Goal: Task Accomplishment & Management: Manage account settings

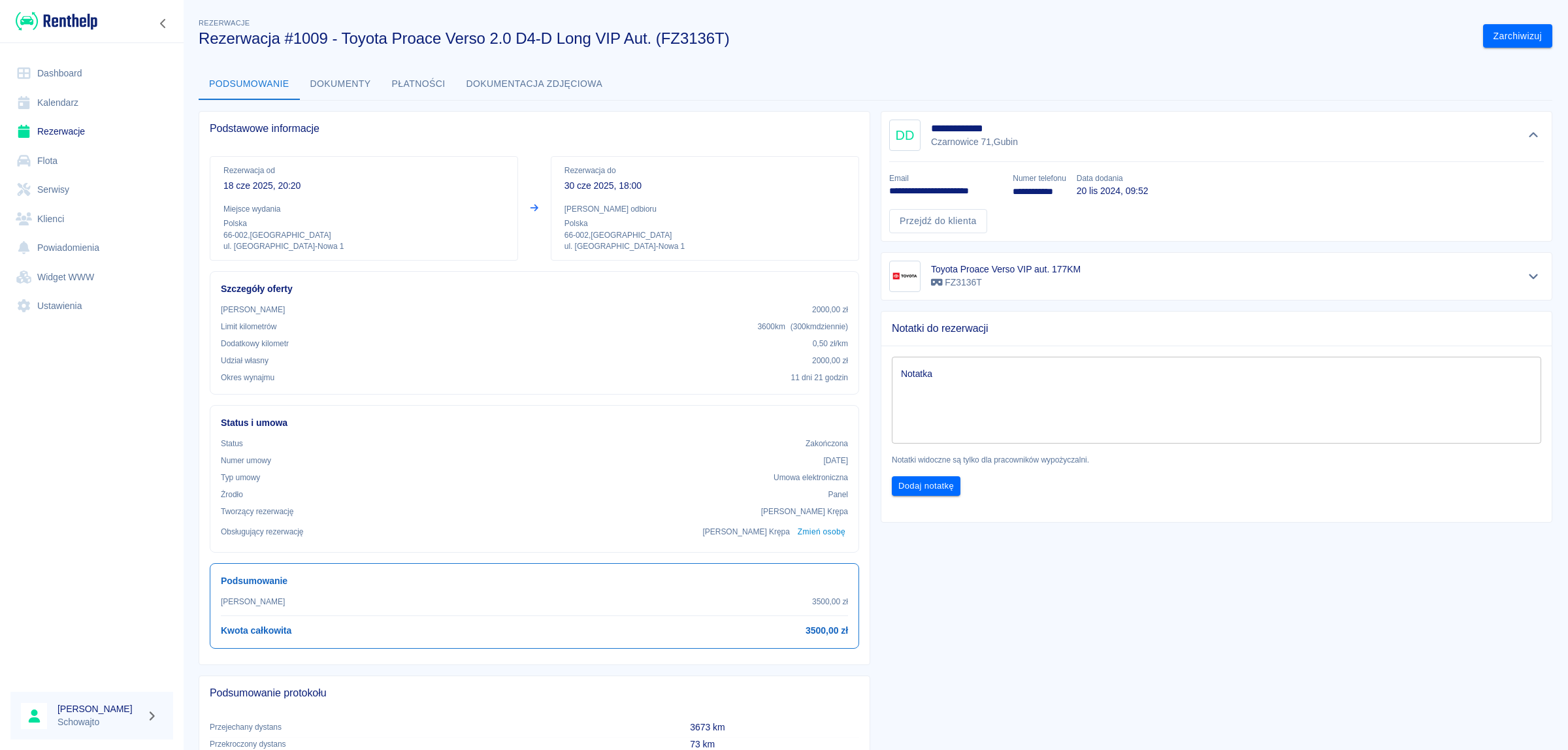
click at [46, 96] on link "Kalendarz" at bounding box center [91, 103] width 163 height 29
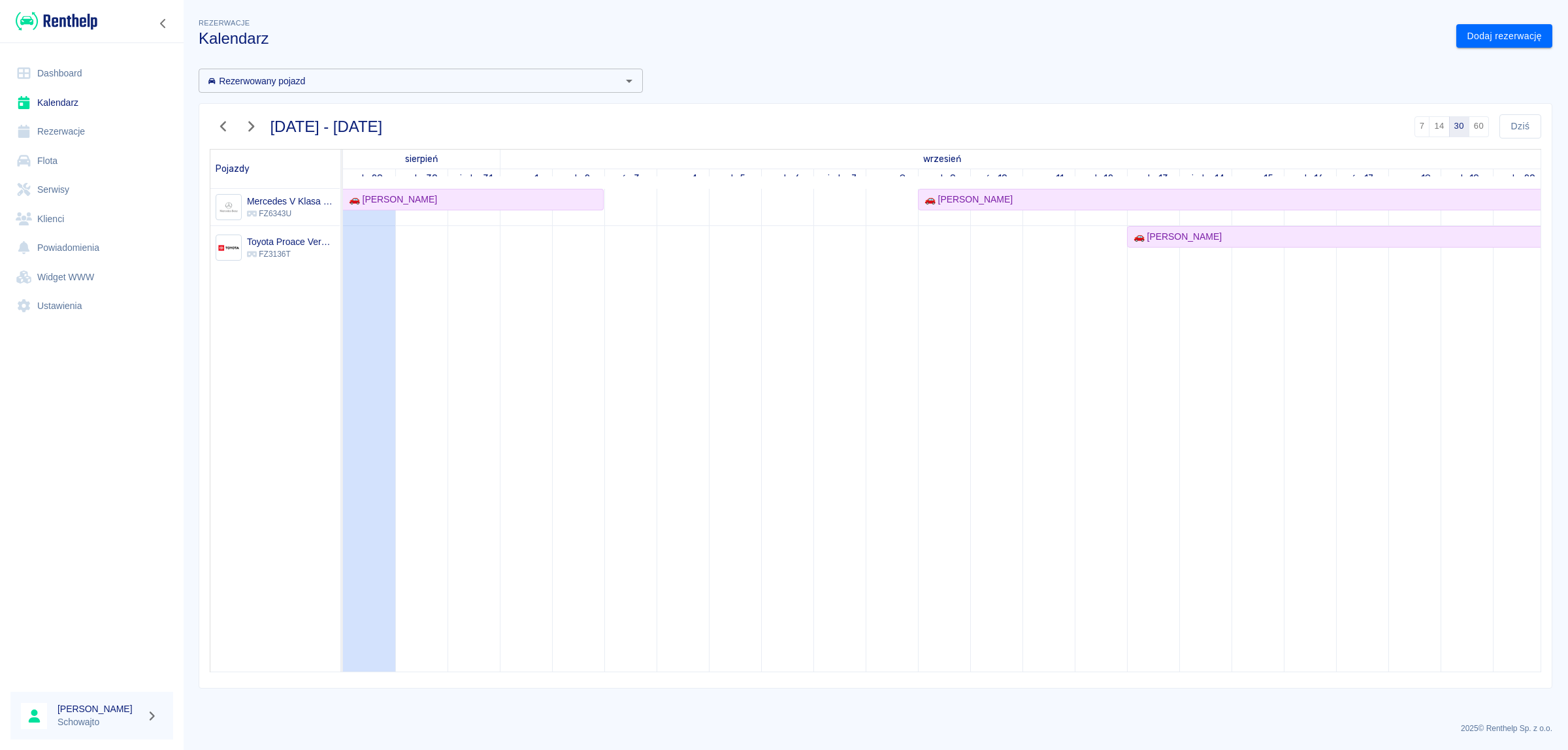
click at [220, 128] on icon "button" at bounding box center [223, 127] width 17 height 14
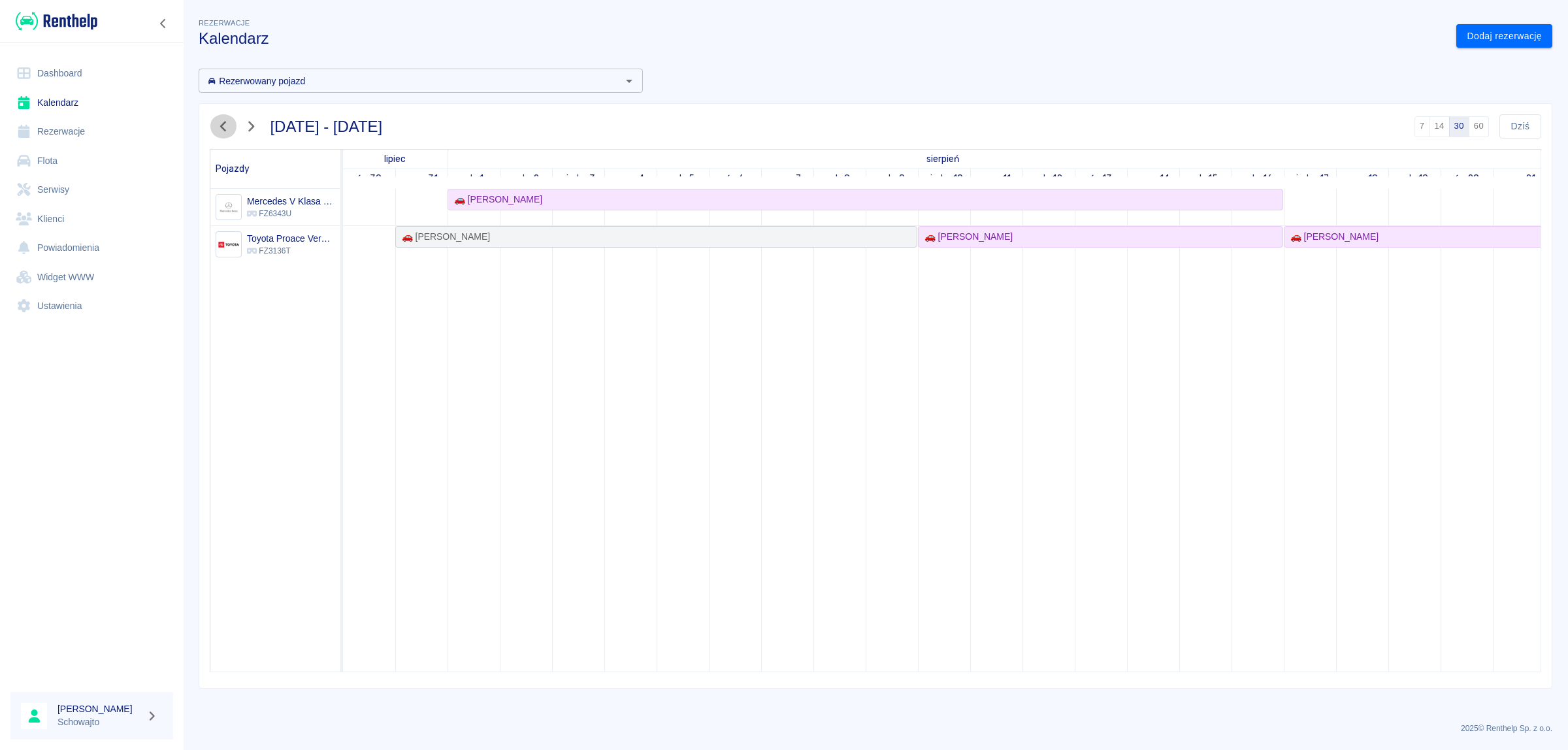
click at [220, 128] on icon "button" at bounding box center [223, 127] width 17 height 14
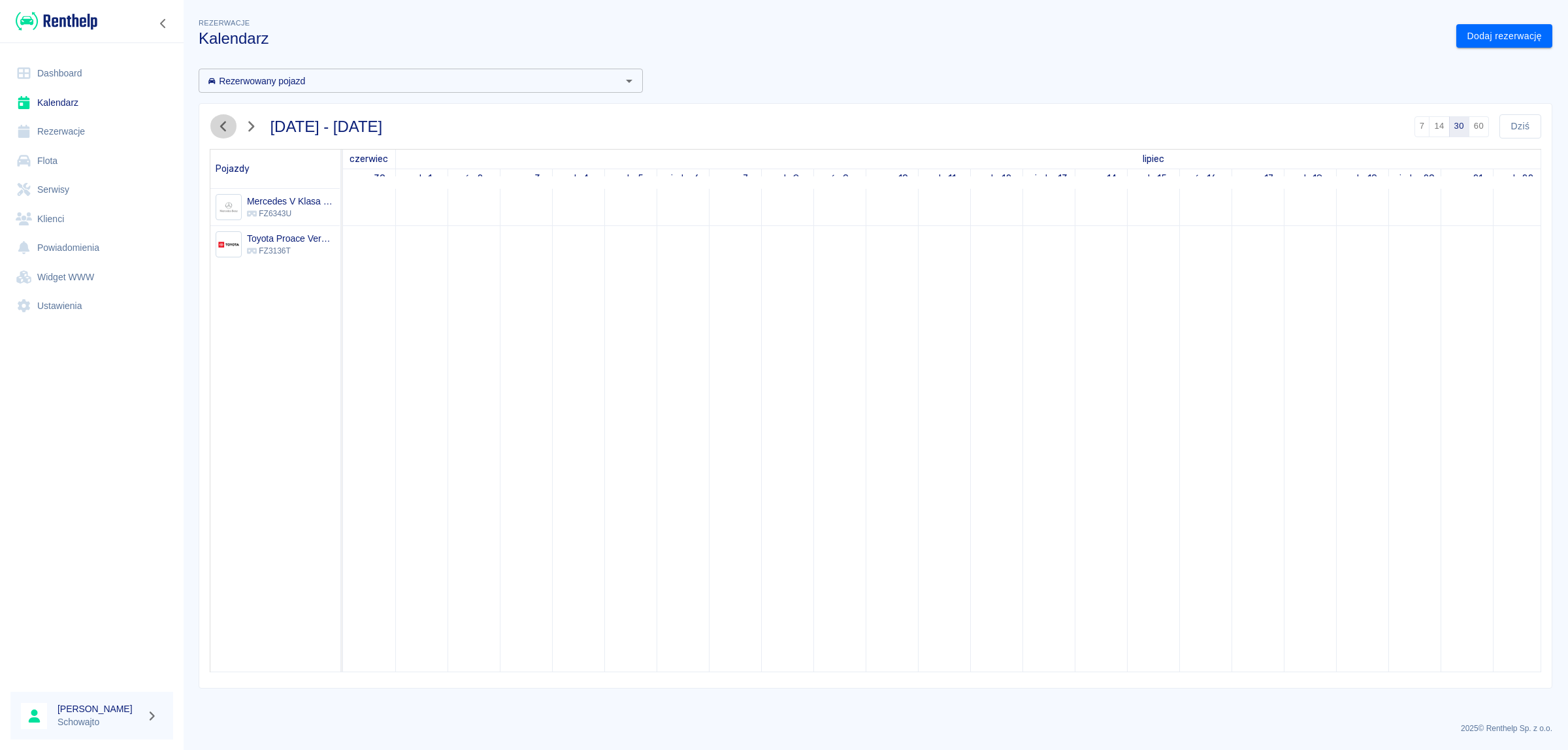
click at [220, 128] on icon "button" at bounding box center [223, 127] width 17 height 14
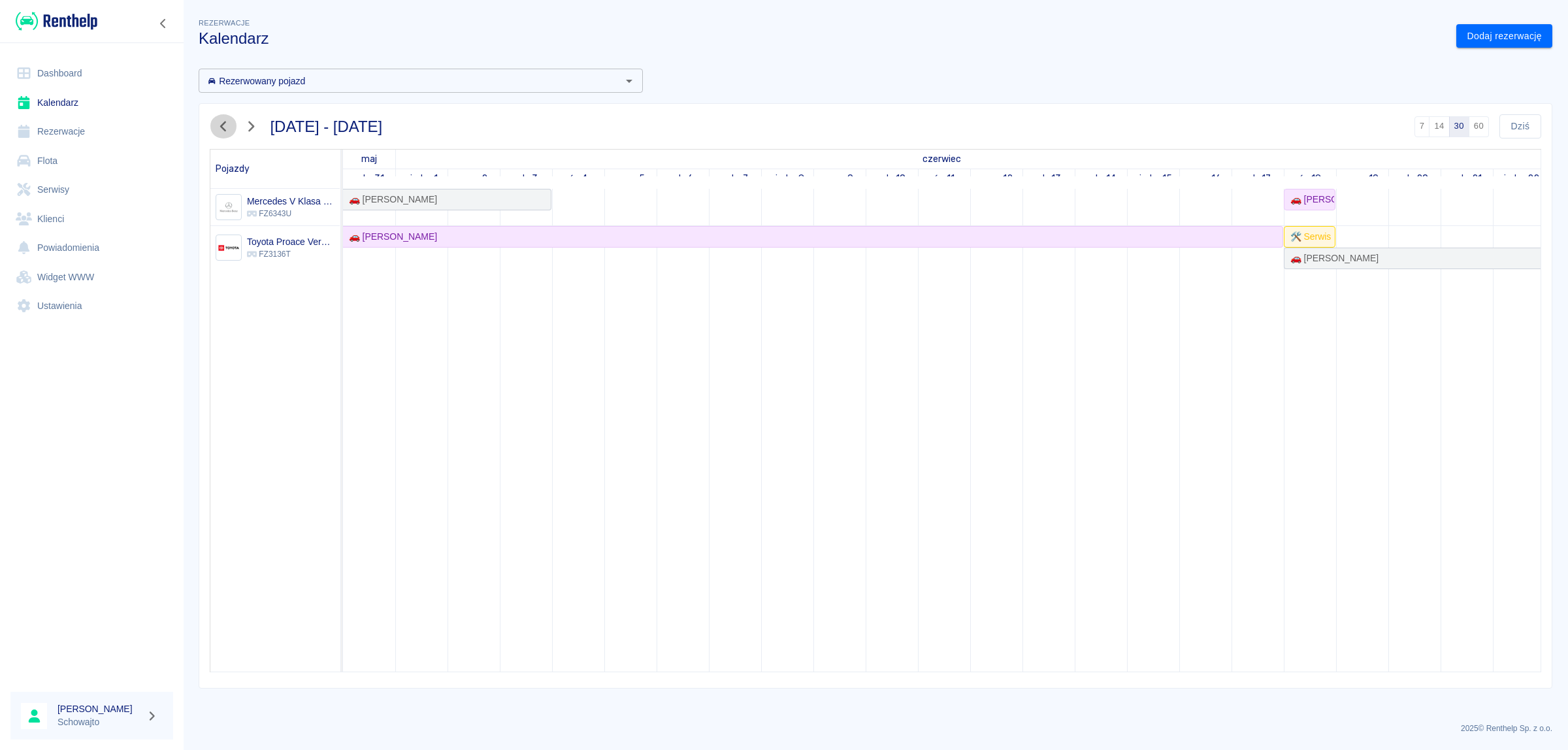
click at [220, 128] on icon "button" at bounding box center [223, 127] width 17 height 14
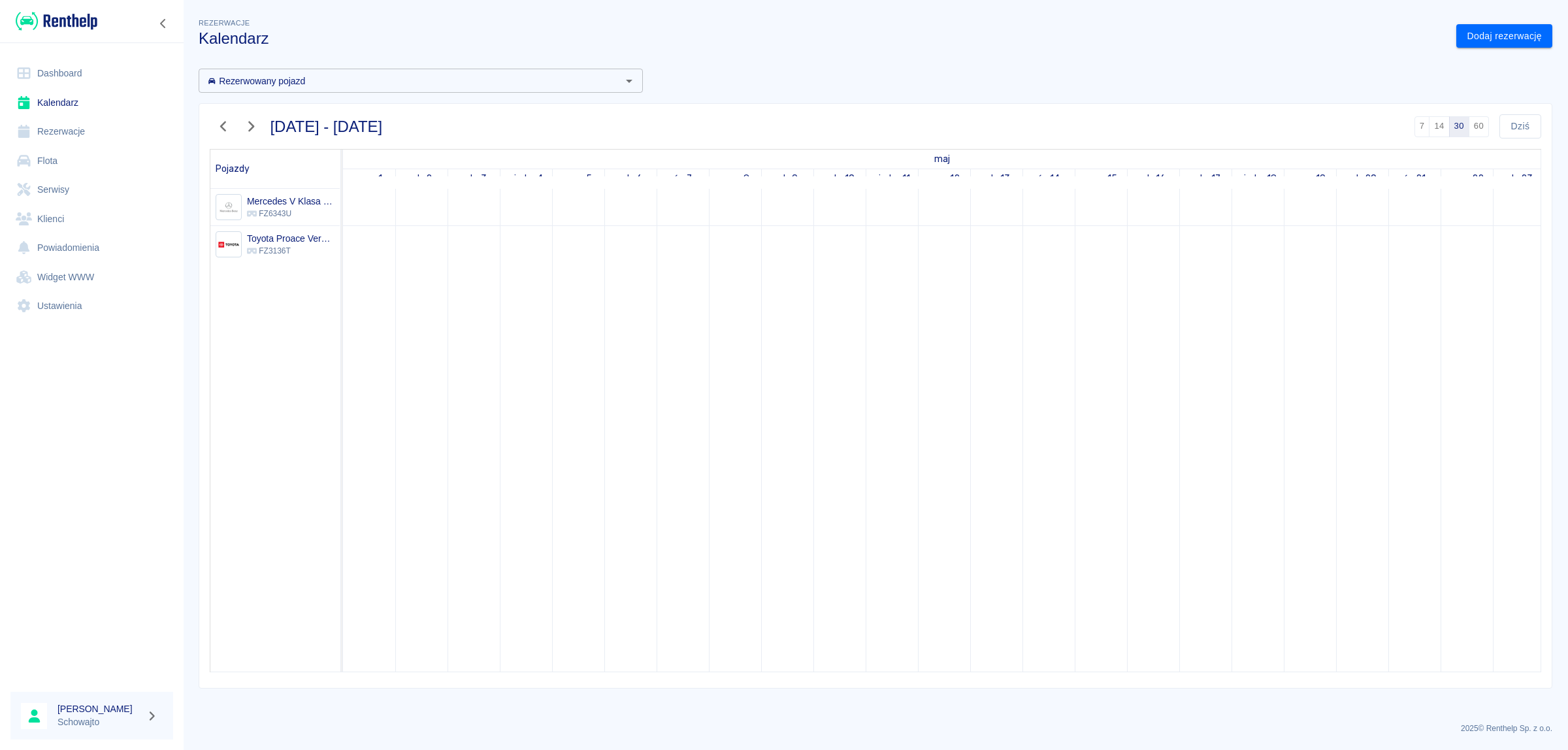
click at [220, 128] on icon "button" at bounding box center [223, 127] width 17 height 14
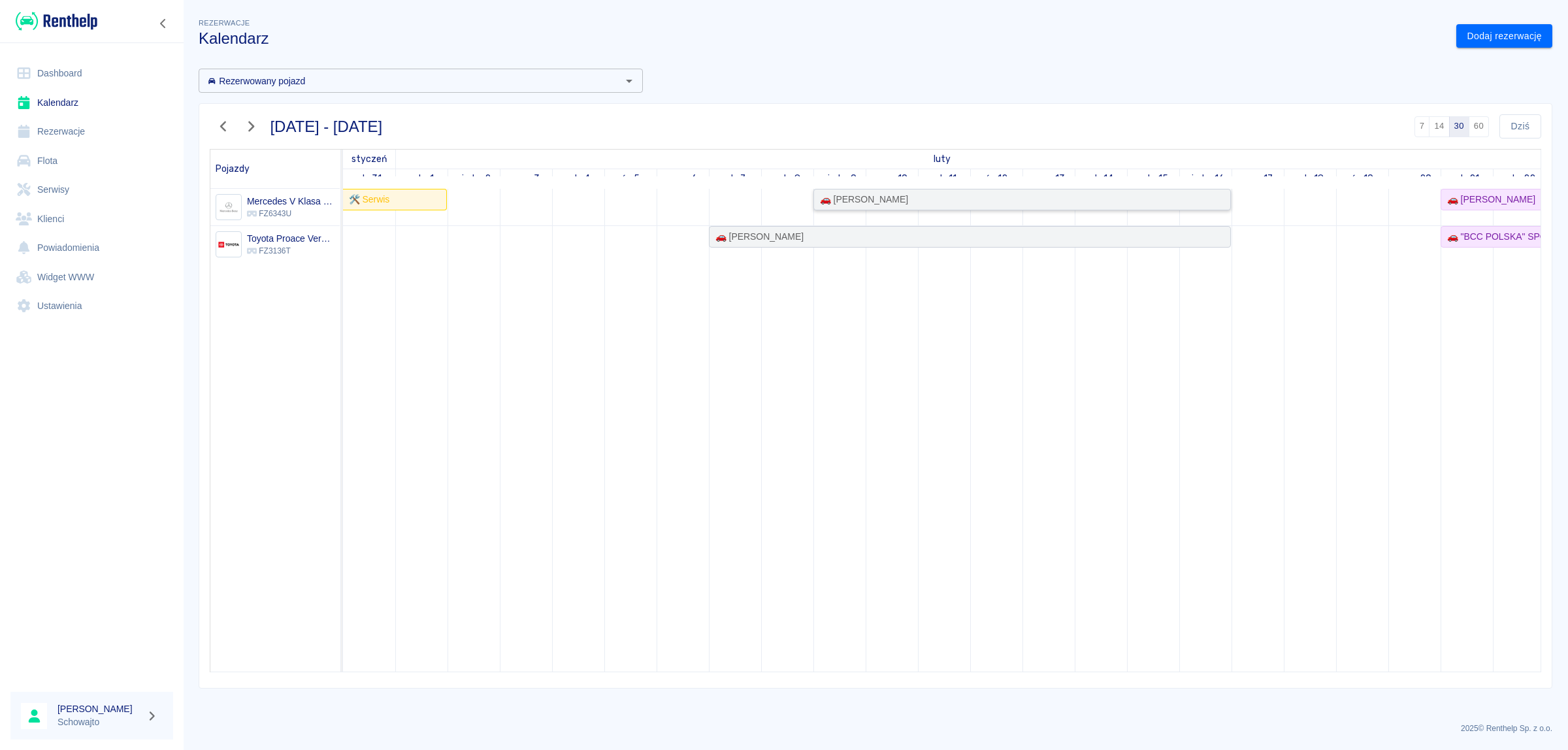
click at [896, 198] on div "🚗 [PERSON_NAME]" at bounding box center [861, 200] width 93 height 14
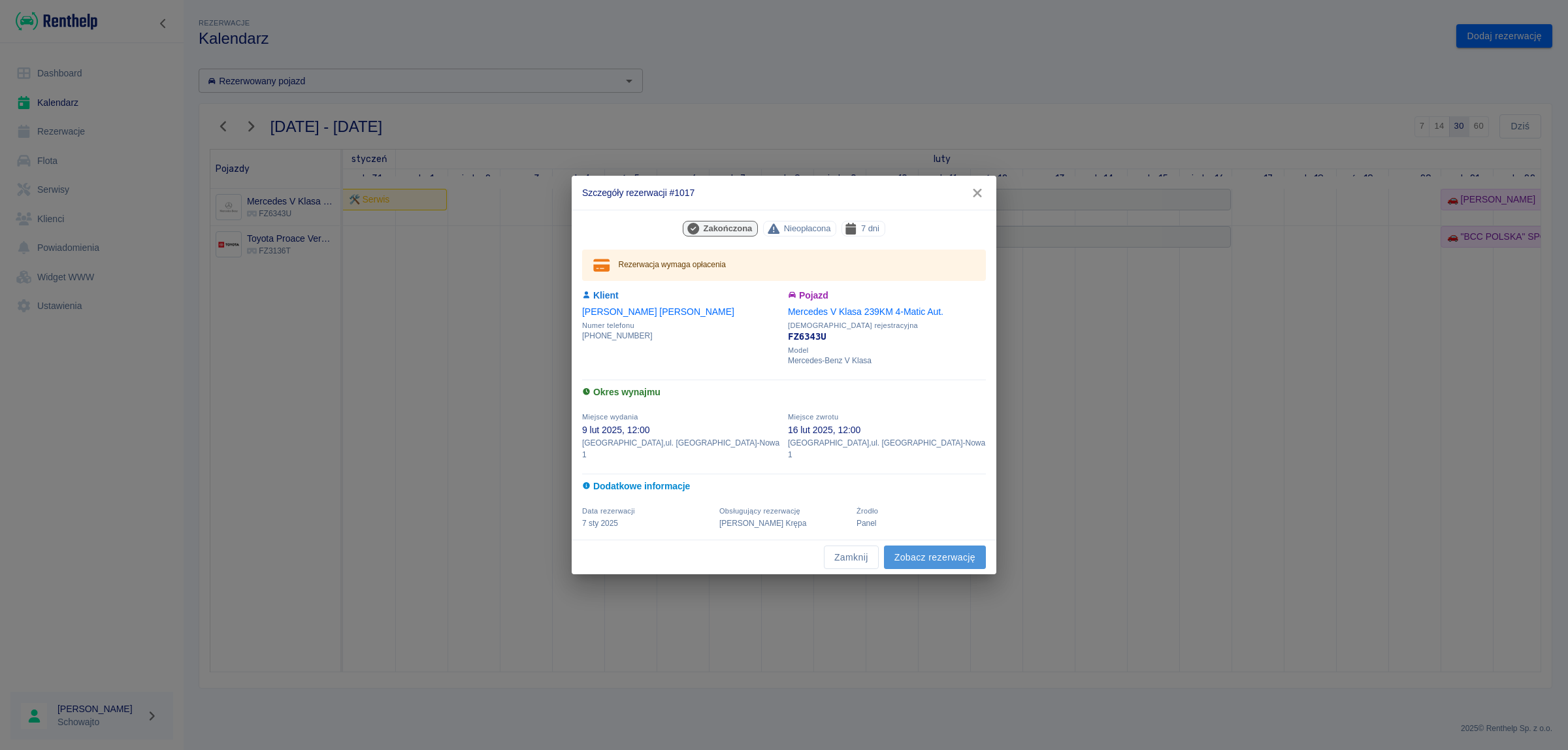
click at [946, 547] on link "Zobacz rezerwację" at bounding box center [934, 558] width 102 height 24
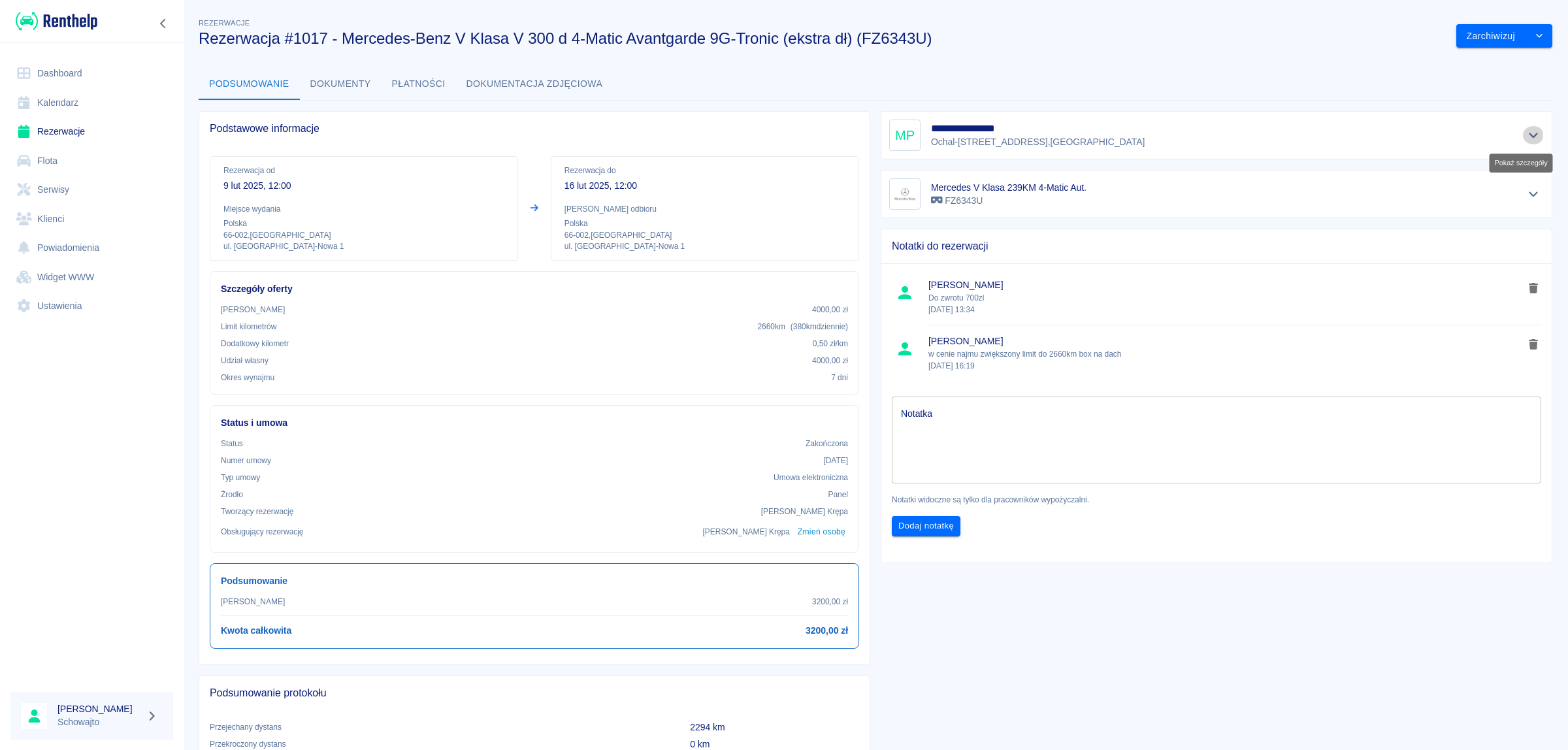
click at [1528, 137] on icon "Pokaż szczegóły" at bounding box center [1533, 136] width 9 height 5
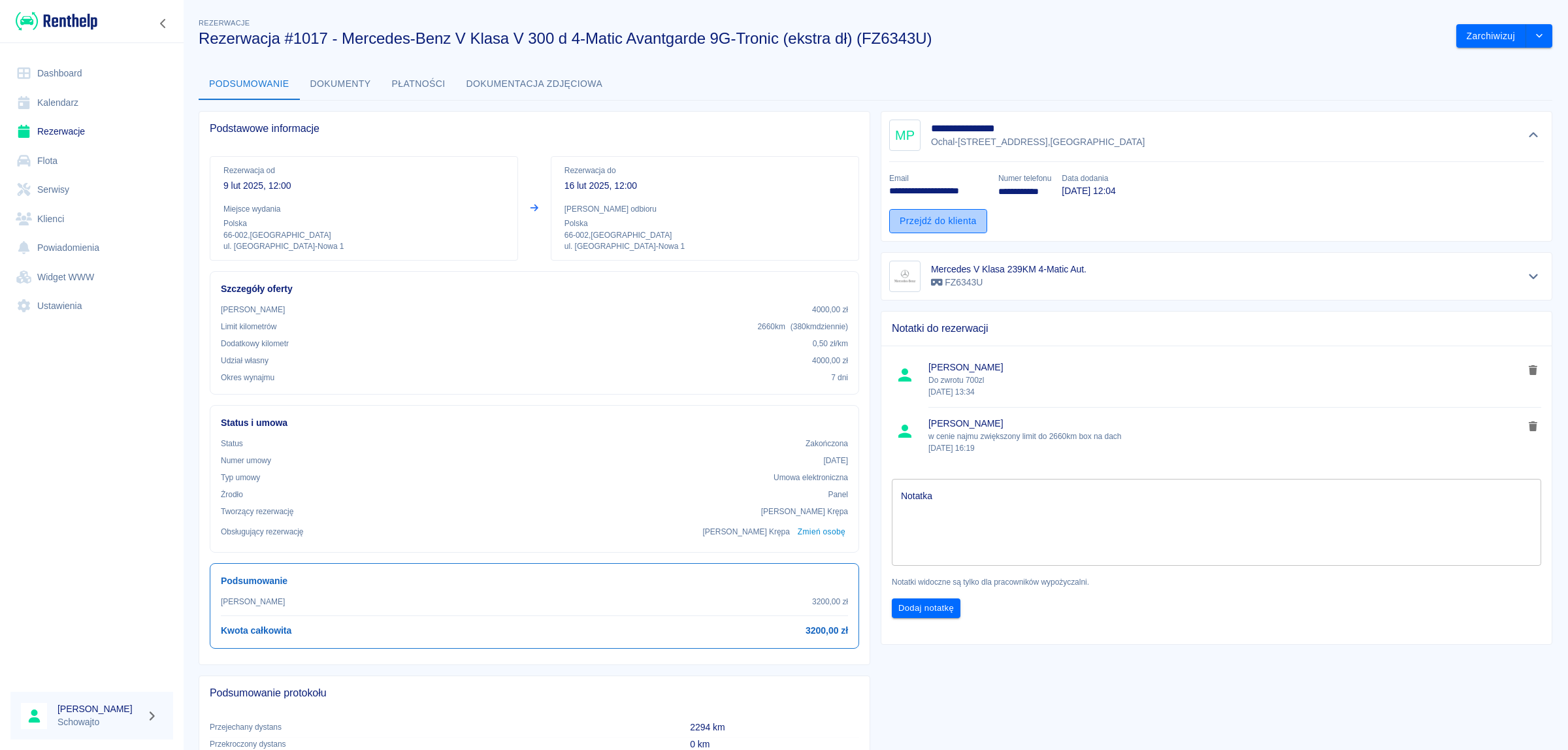
click at [945, 223] on link "Przejdź do klienta" at bounding box center [938, 222] width 98 height 24
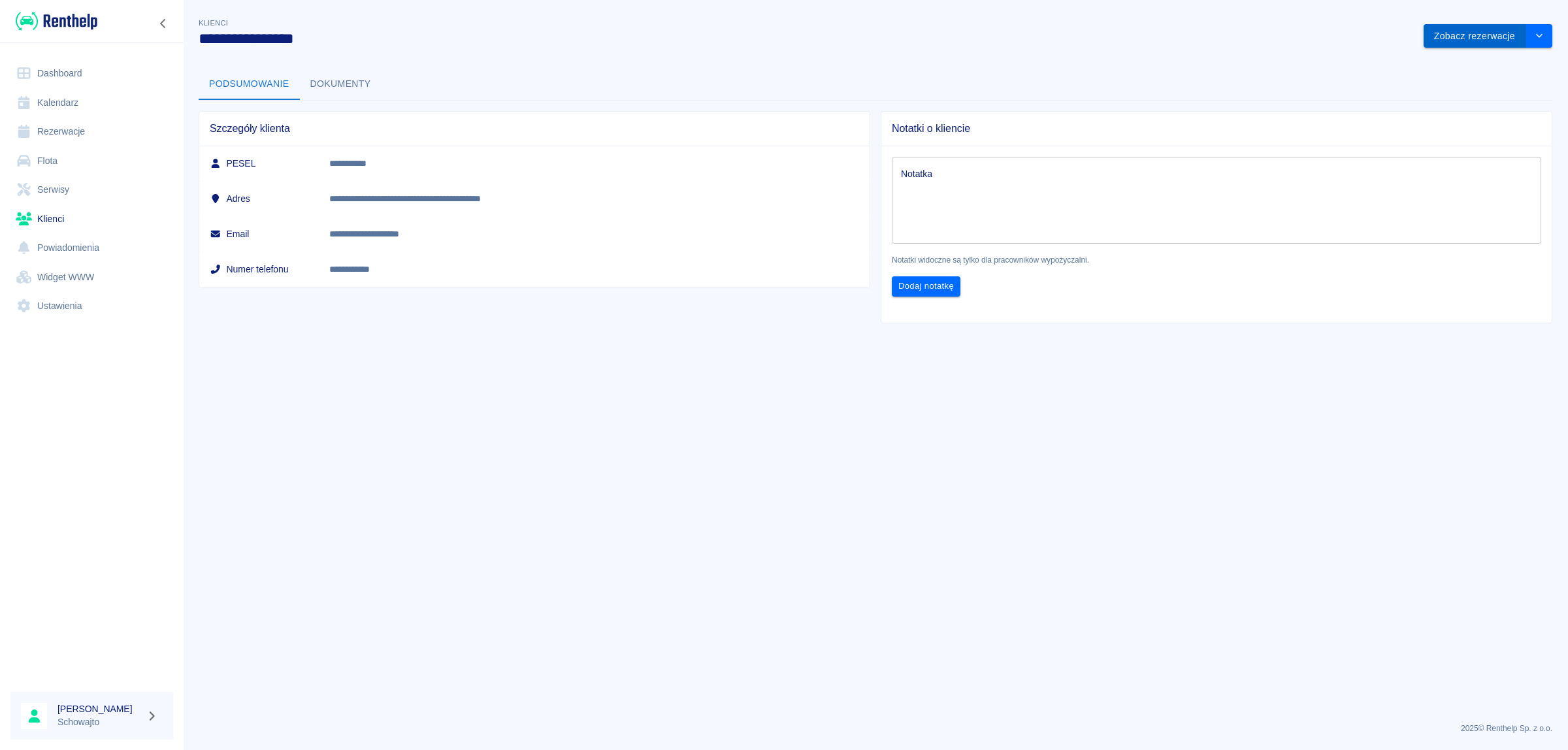
click at [1493, 34] on button "Zobacz rezerwacje" at bounding box center [1474, 36] width 103 height 24
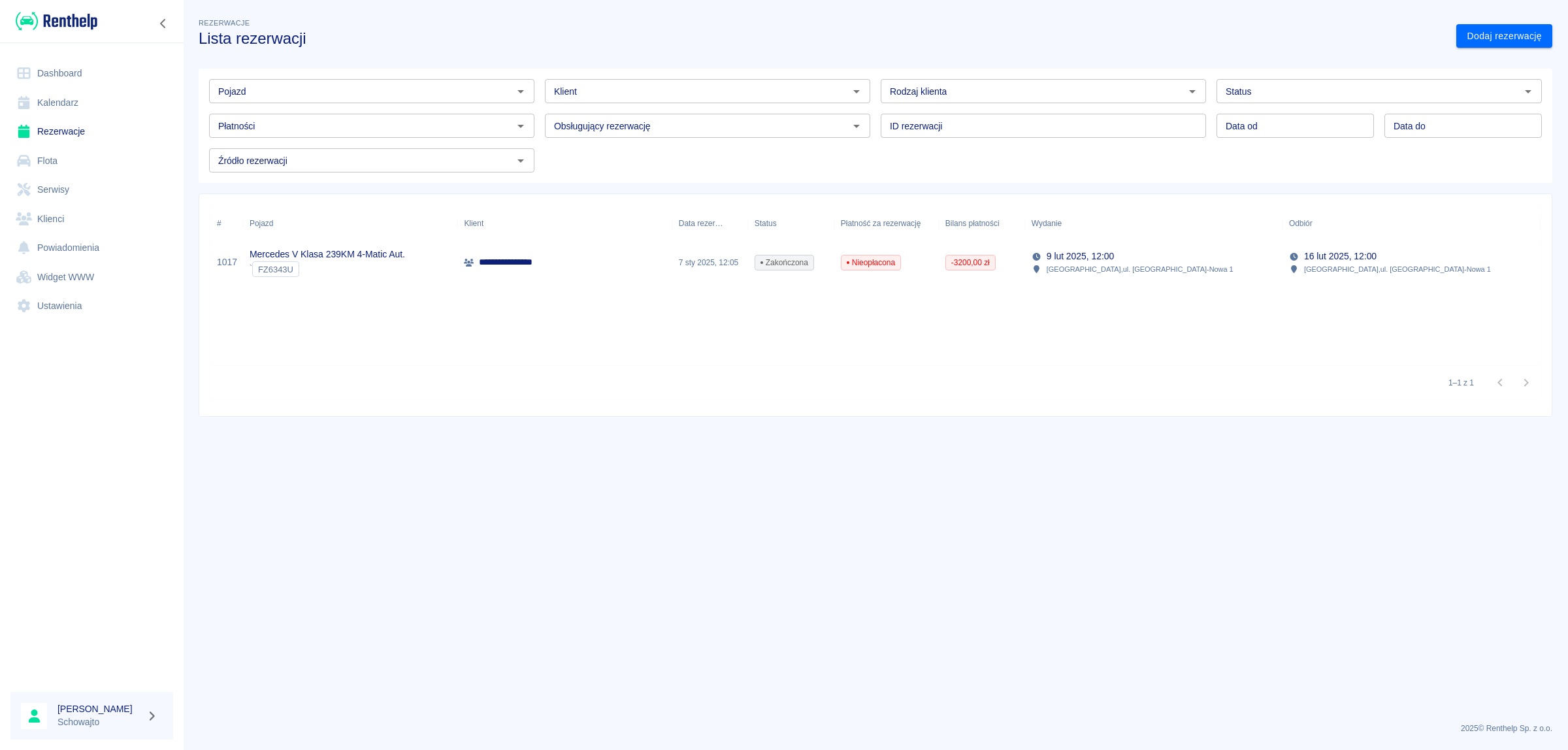
type input "[PERSON_NAME] ([PHONE_NUMBER])"
click at [422, 265] on div "Mercedes V Klasa 239KM 4-Matic Aut. ` FZ6343U" at bounding box center [350, 262] width 215 height 42
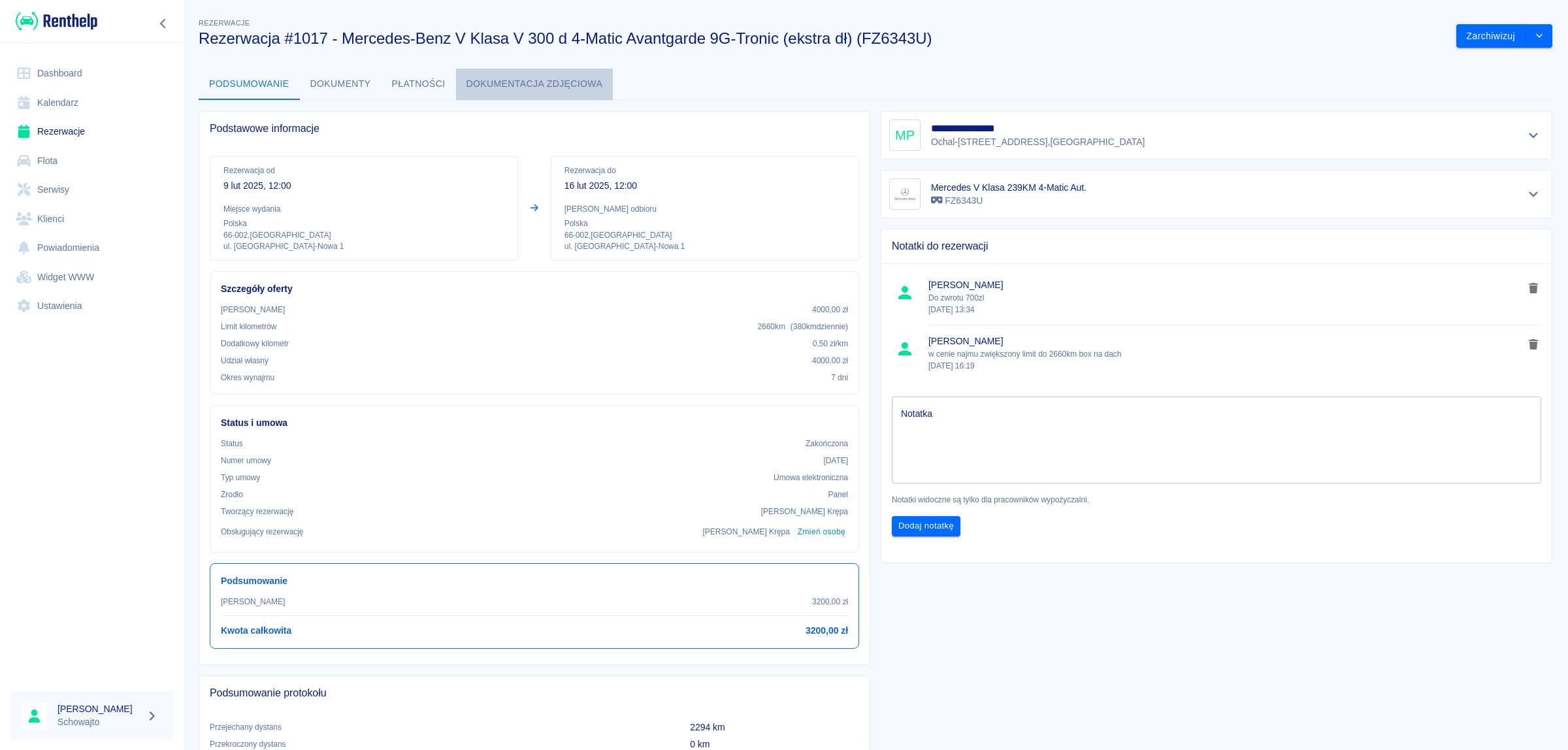
click at [521, 80] on button "Dokumentacja zdjęciowa" at bounding box center [534, 84] width 158 height 31
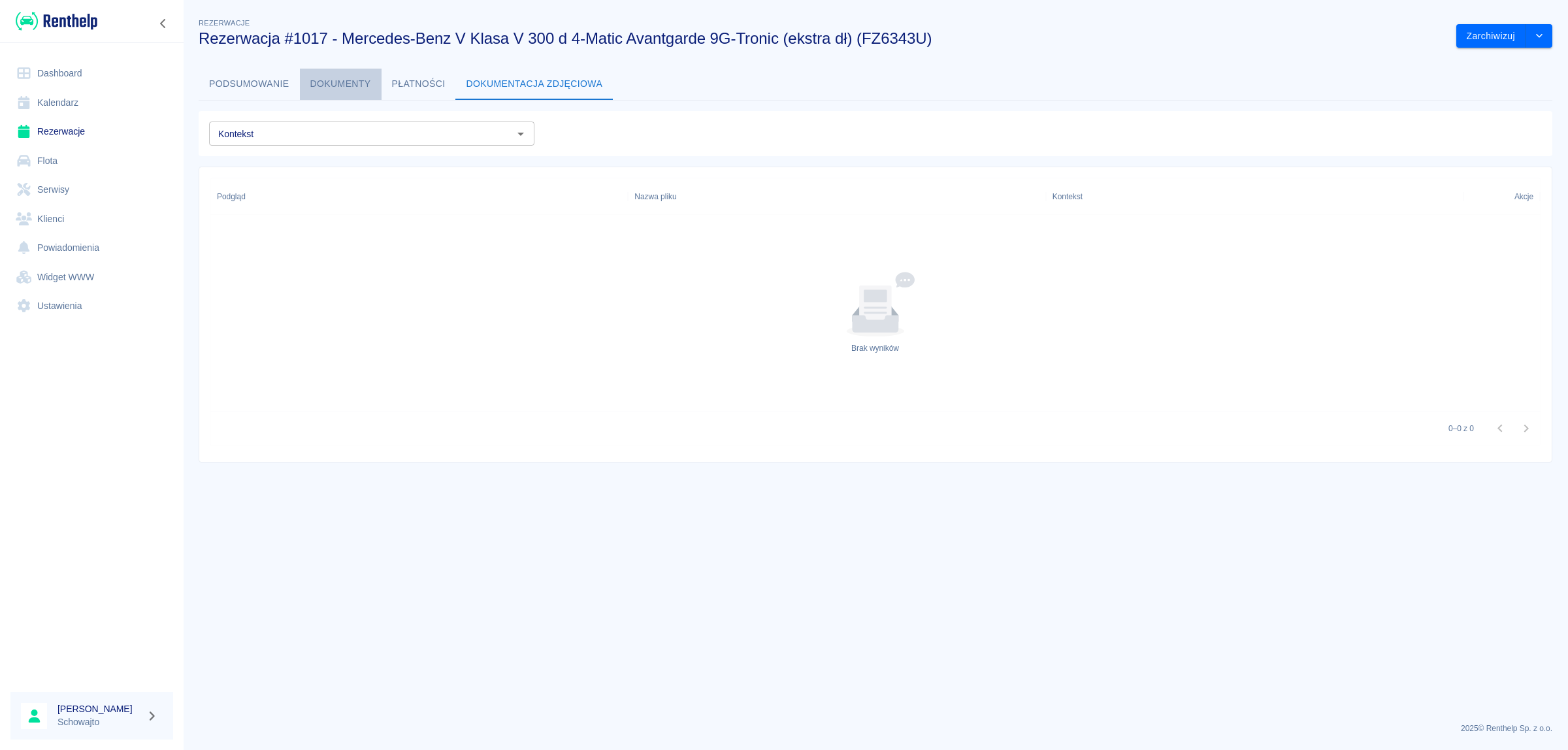
click at [314, 89] on button "Dokumenty" at bounding box center [340, 84] width 82 height 31
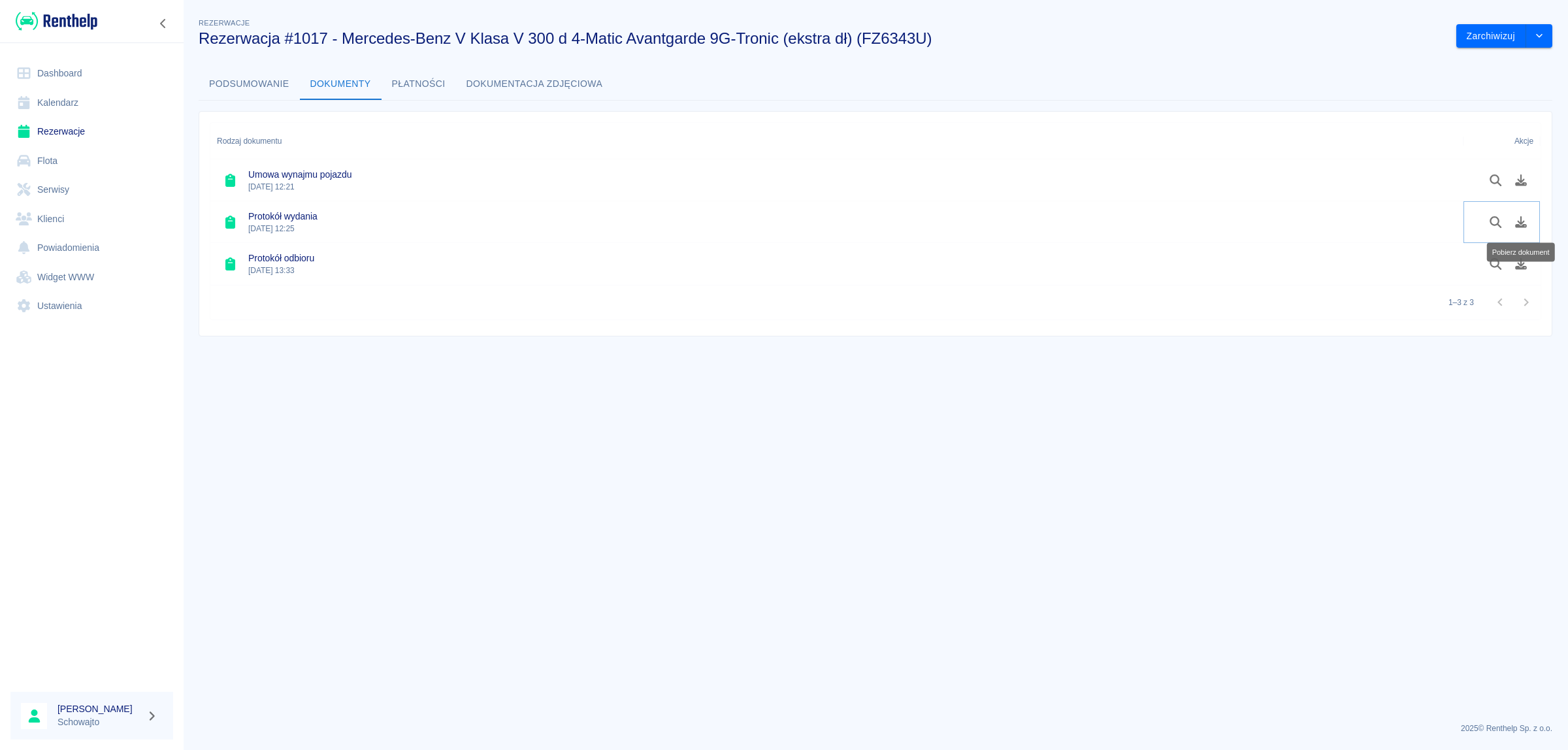
click at [1527, 222] on icon "Pobierz dokument" at bounding box center [1521, 222] width 15 height 12
click at [89, 132] on link "Rezerwacje" at bounding box center [91, 132] width 163 height 29
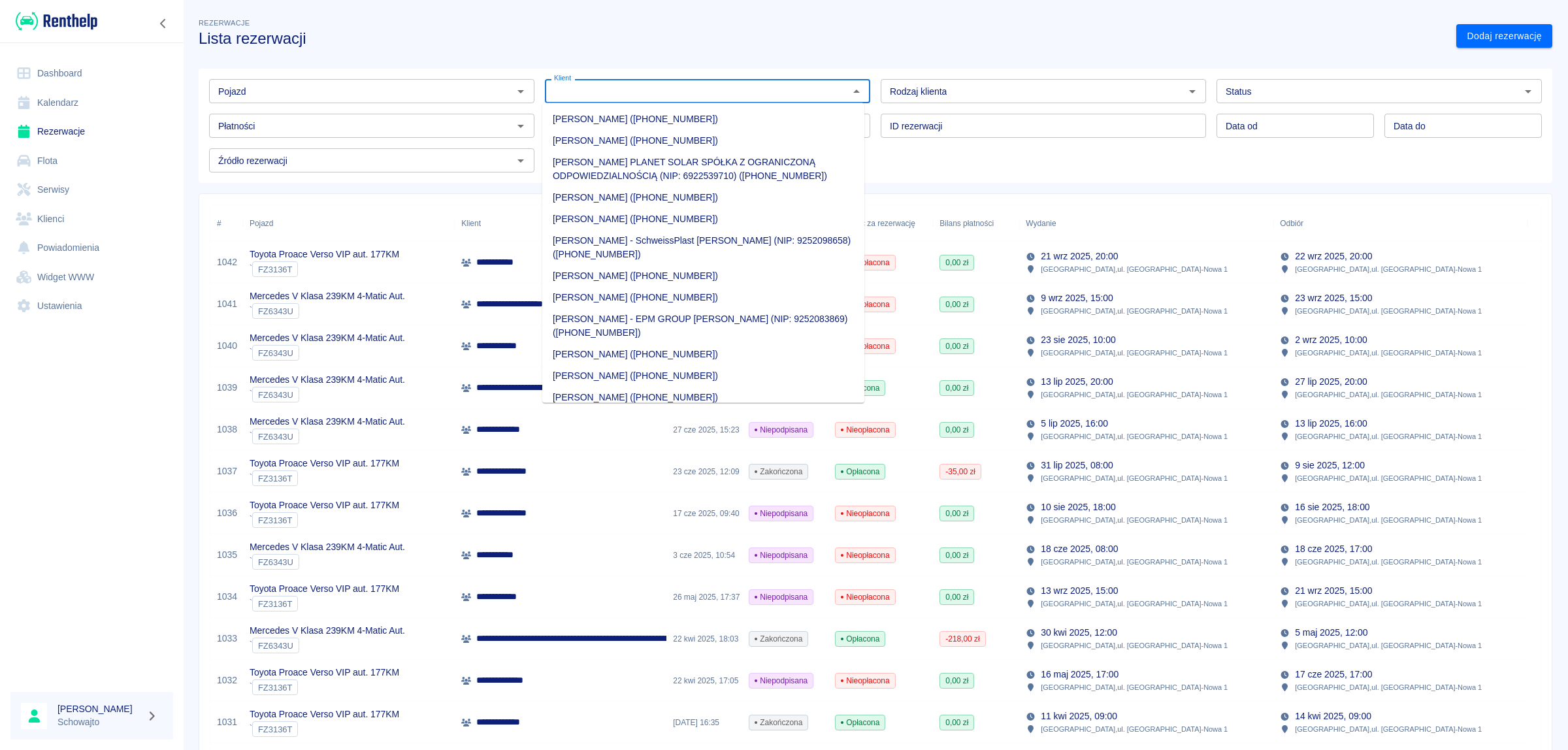
click at [684, 88] on input "Klient" at bounding box center [697, 91] width 296 height 16
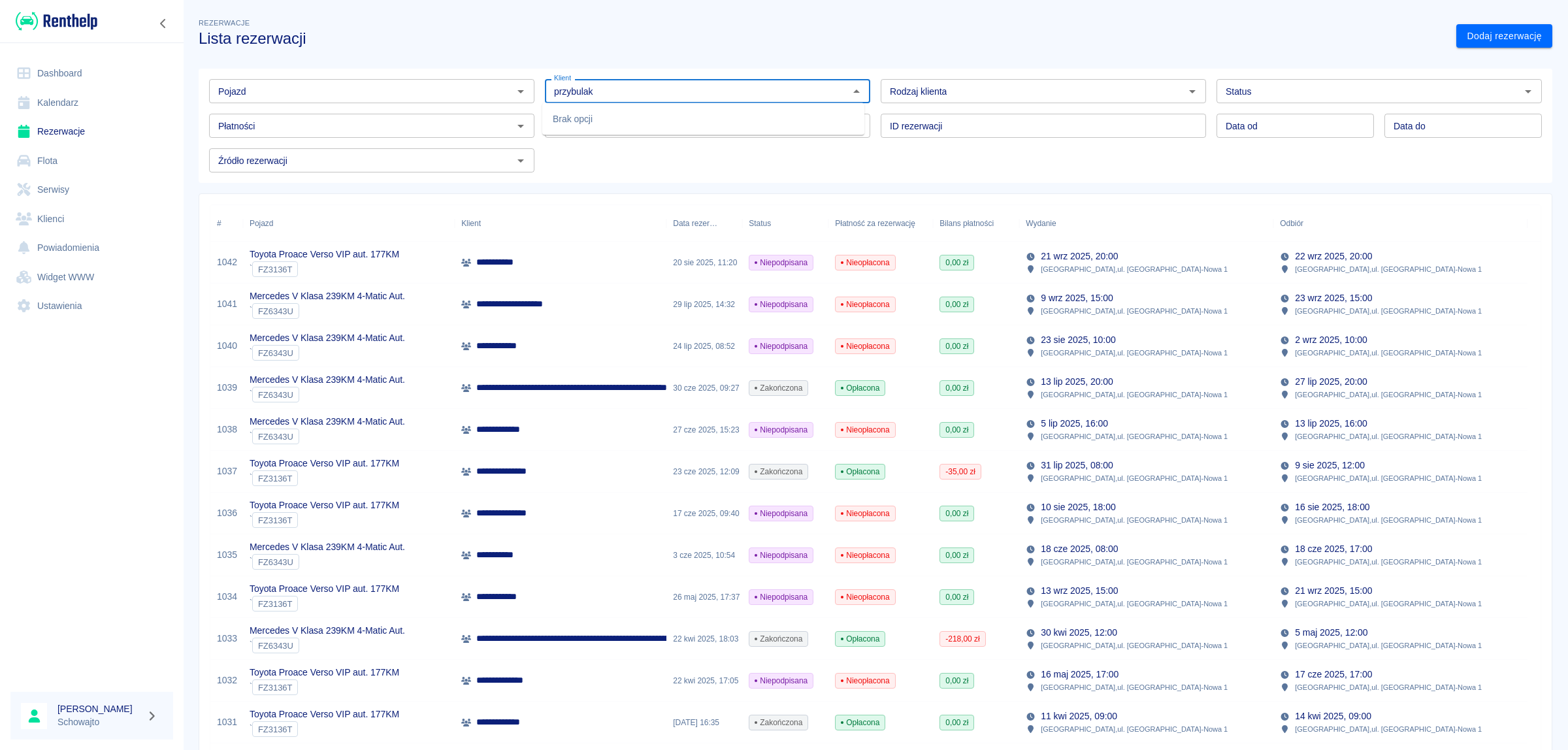
drag, startPoint x: 635, startPoint y: 93, endPoint x: 460, endPoint y: 103, distance: 175.3
click at [460, 103] on div "Pojazd Pojazd Klient przybulak Klient Rodzaj klienta Rodzaj klienta Status Stat…" at bounding box center [870, 121] width 1343 height 103
click at [603, 116] on li "[PERSON_NAME] ([PHONE_NUMBER])" at bounding box center [703, 119] width 322 height 22
type input "[PERSON_NAME] ([PHONE_NUMBER])"
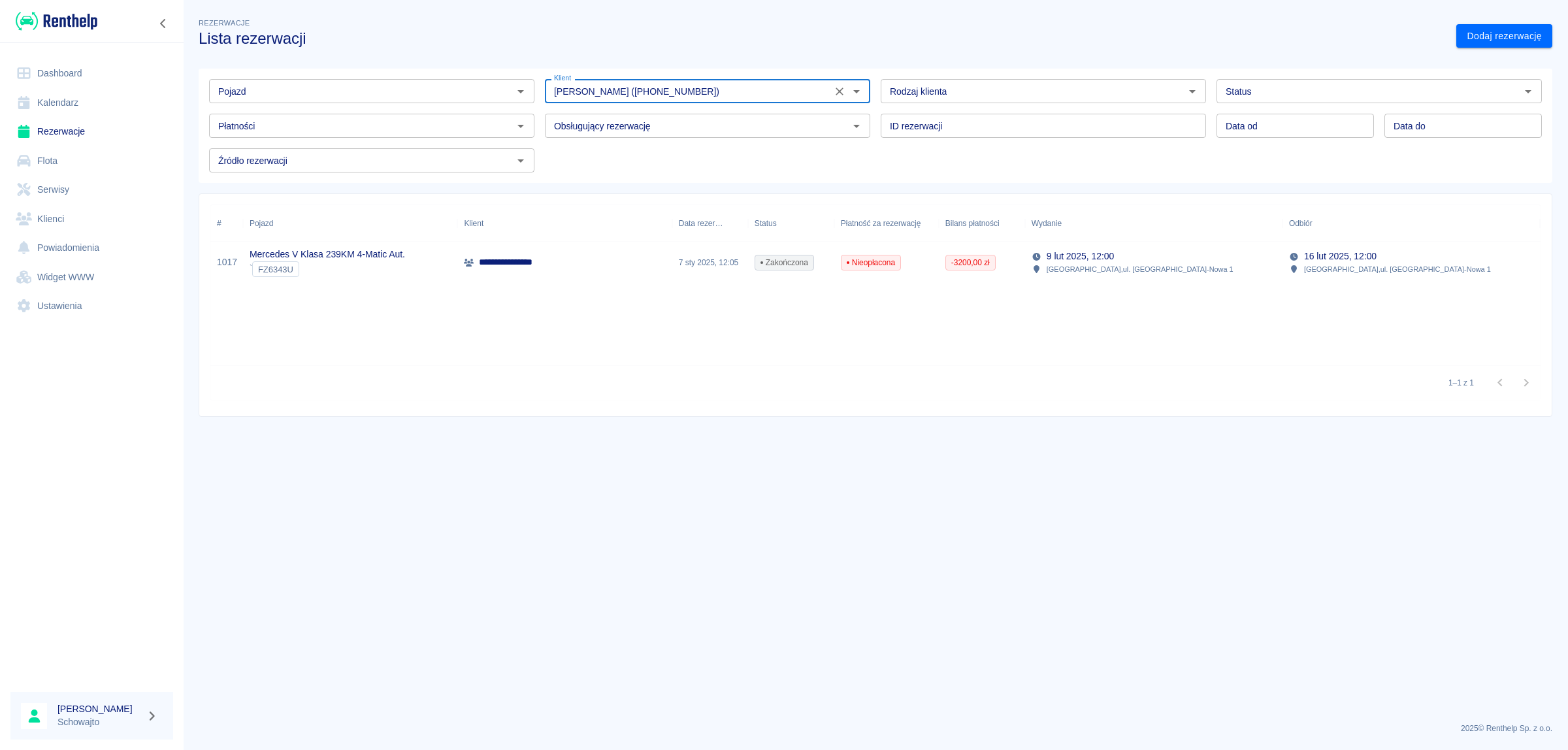
click at [595, 266] on div "**********" at bounding box center [564, 262] width 215 height 42
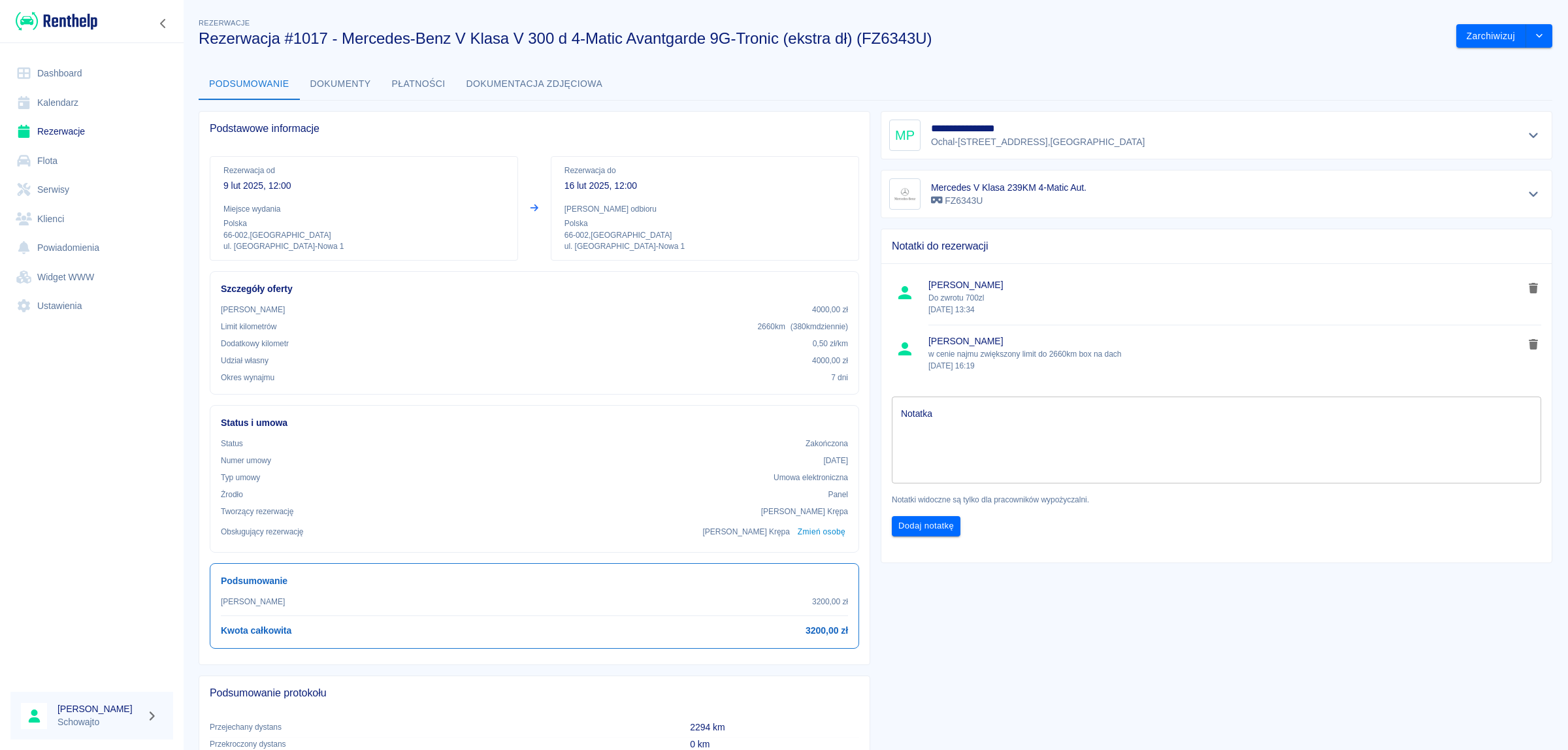
click at [1027, 141] on p "Ochal-[STREET_ADDRESS]" at bounding box center [1038, 142] width 214 height 14
click at [1528, 135] on icon "Pokaż szczegóły" at bounding box center [1533, 136] width 9 height 5
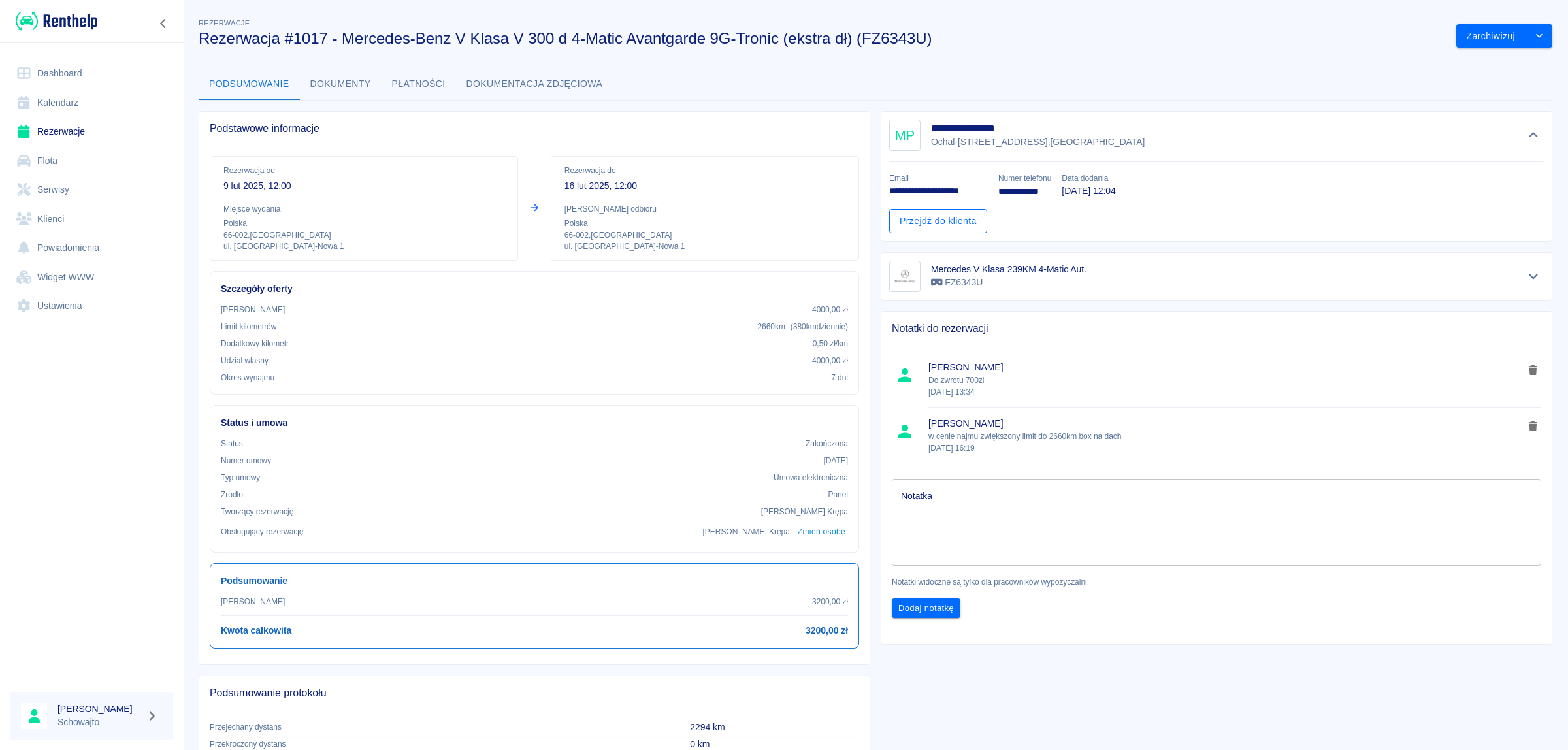
click at [947, 222] on link "Przejdź do klienta" at bounding box center [938, 222] width 98 height 24
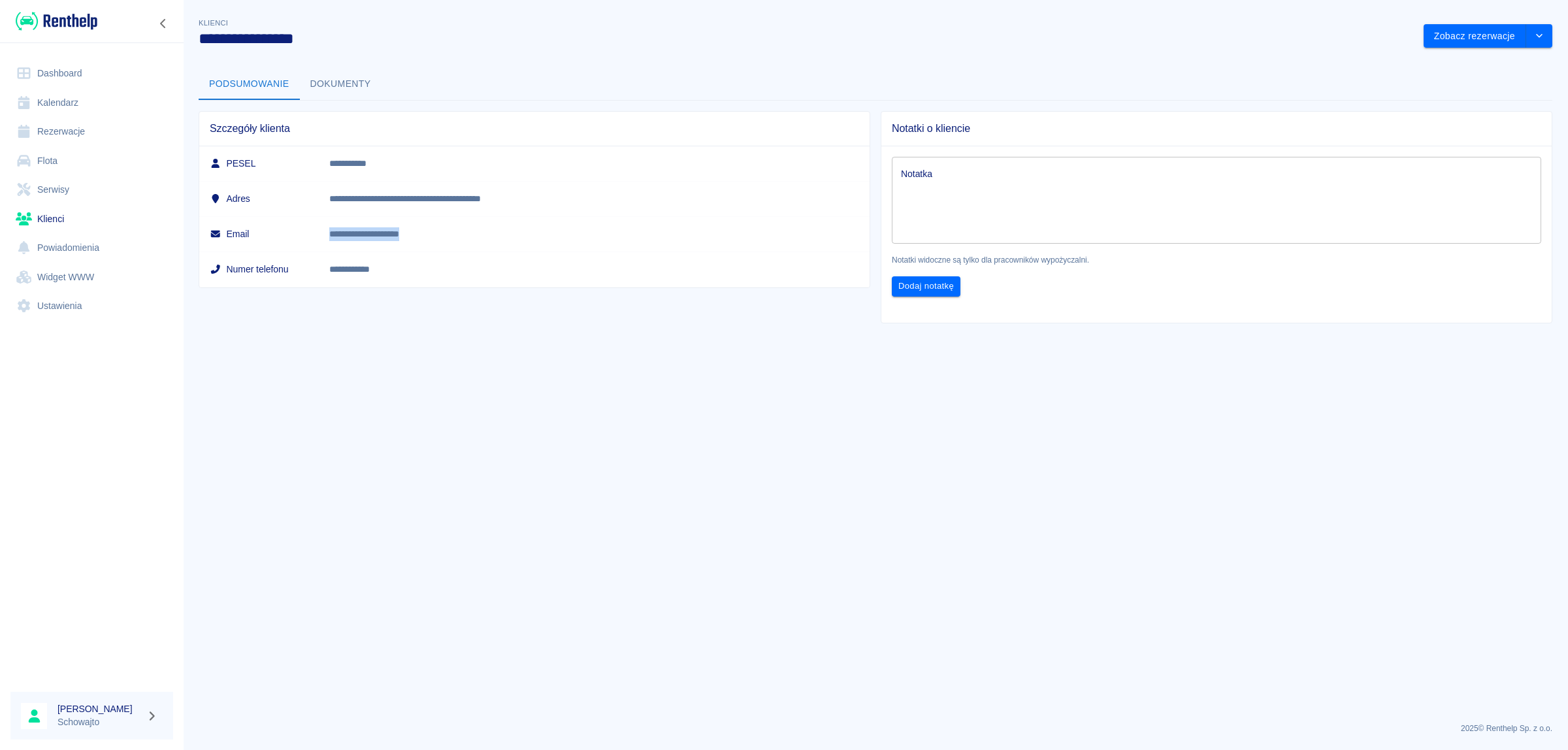
drag, startPoint x: 522, startPoint y: 234, endPoint x: 411, endPoint y: 239, distance: 111.1
click at [411, 239] on td "**********" at bounding box center [594, 234] width 551 height 35
copy p "**********"
